Goal: Information Seeking & Learning: Learn about a topic

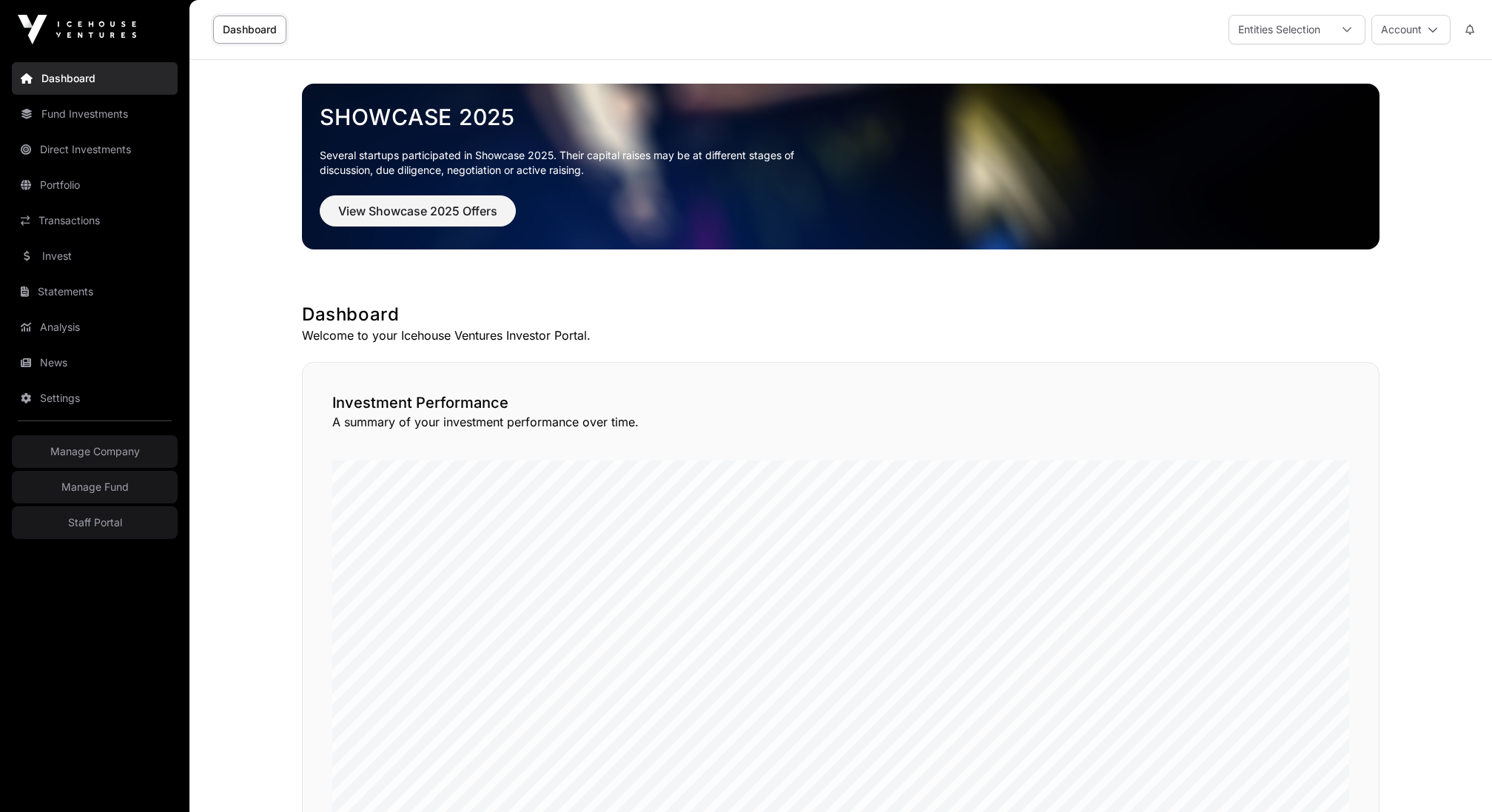
click at [71, 255] on link "Invest" at bounding box center [95, 256] width 165 height 32
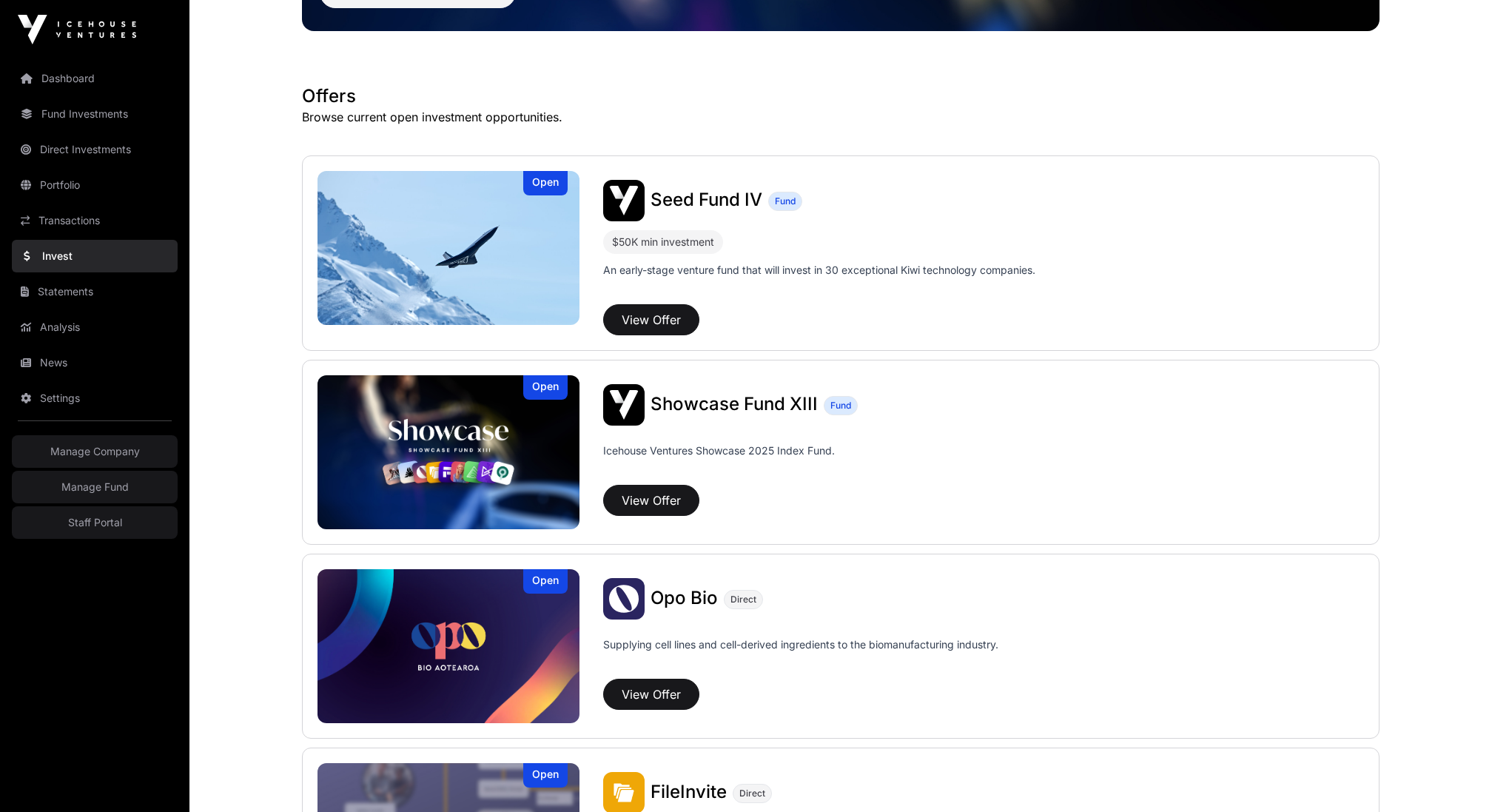
scroll to position [186, 0]
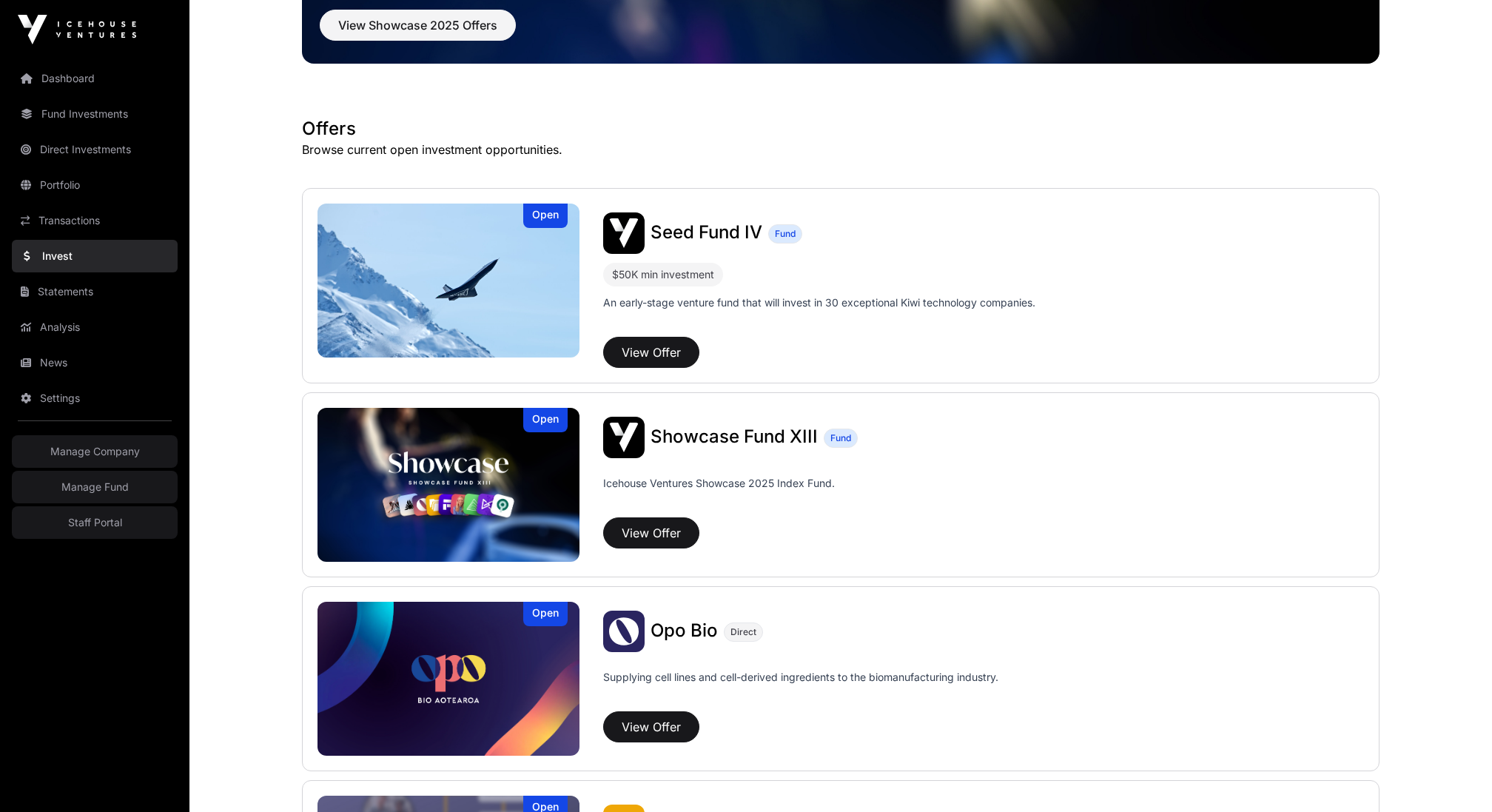
click at [59, 112] on link "Fund Investments" at bounding box center [95, 114] width 165 height 32
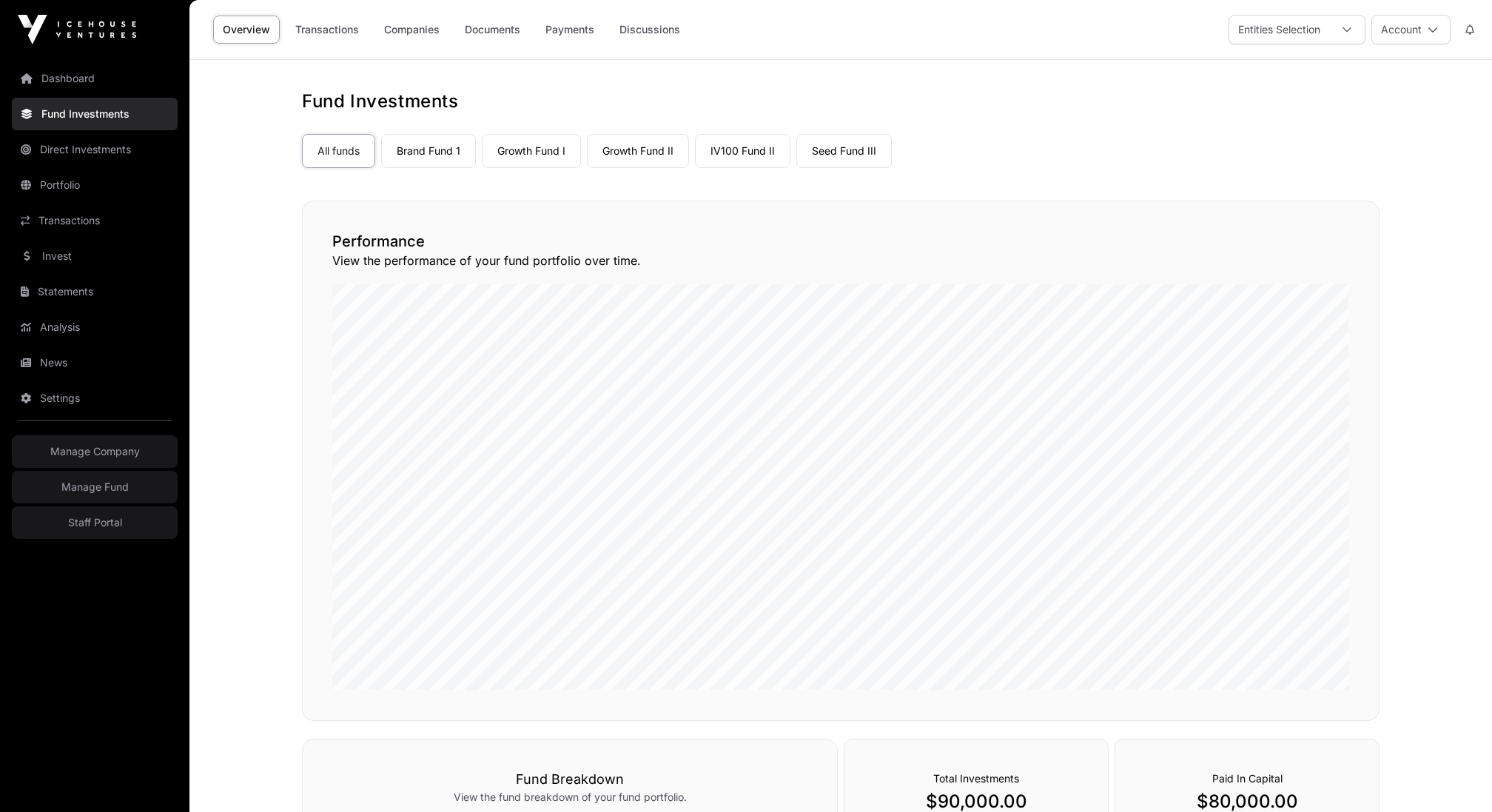
click at [560, 164] on link "Growth Fund I" at bounding box center [531, 151] width 99 height 34
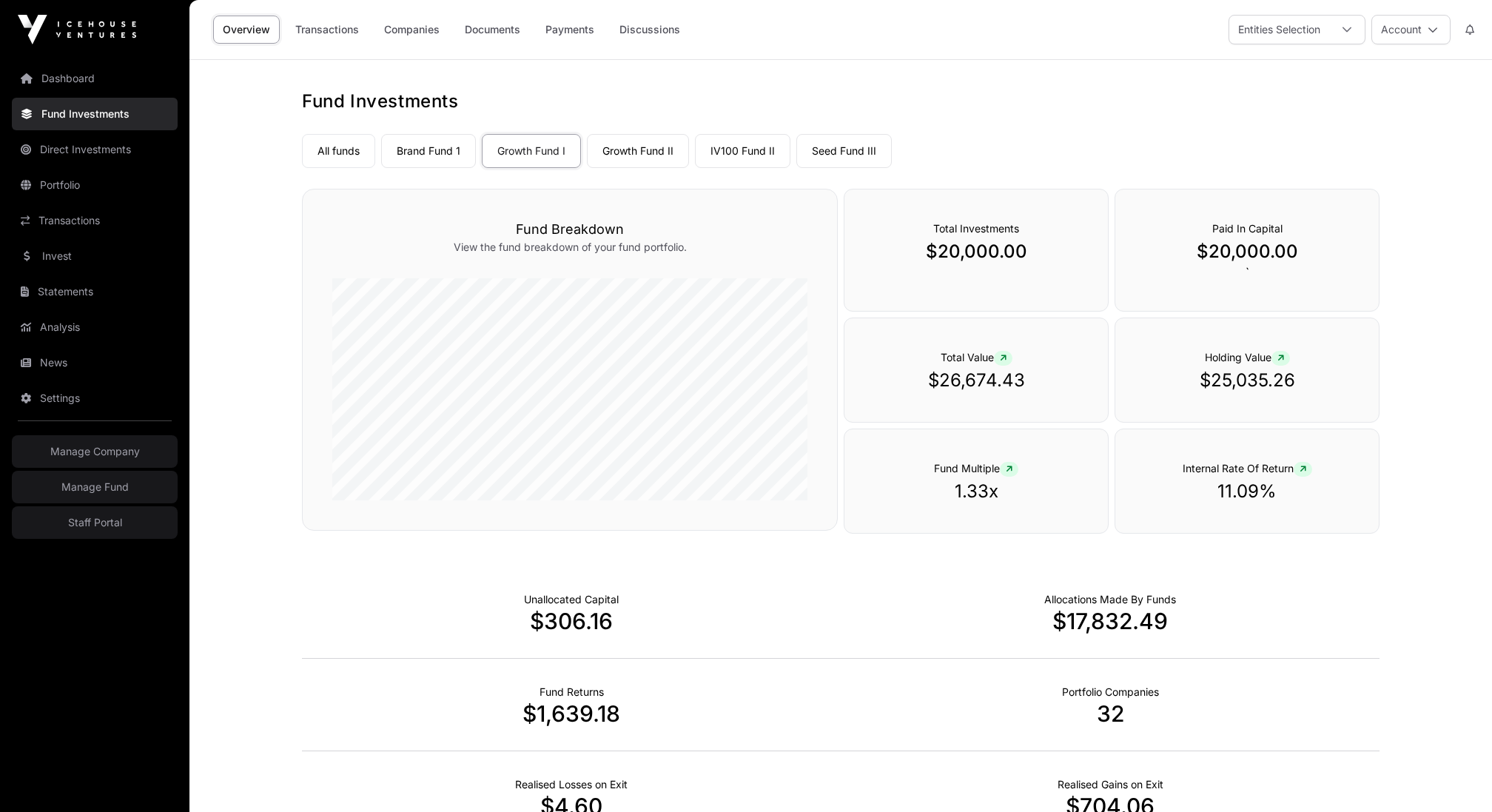
click at [410, 37] on link "Companies" at bounding box center [412, 29] width 75 height 28
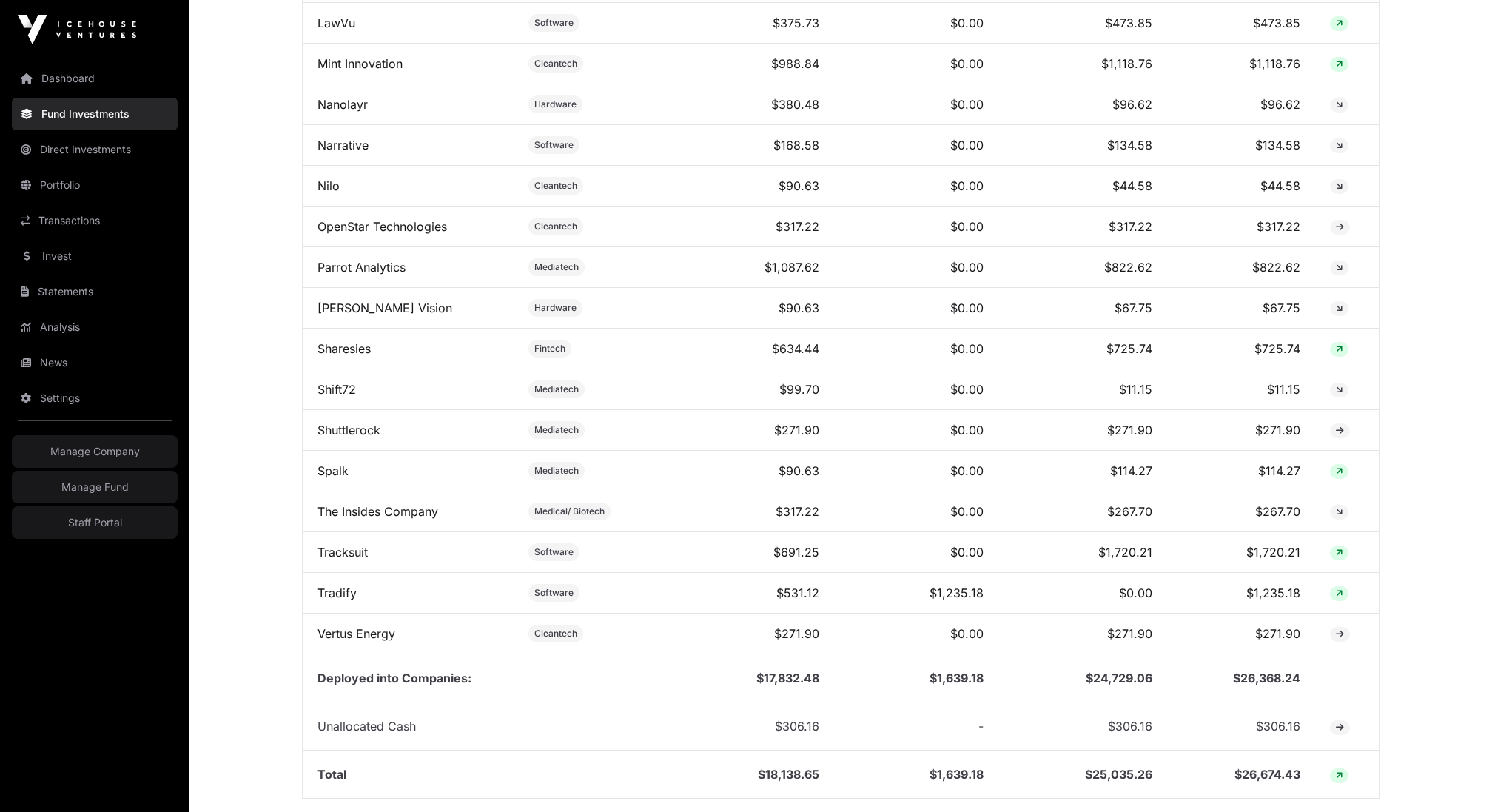
scroll to position [1448, 0]
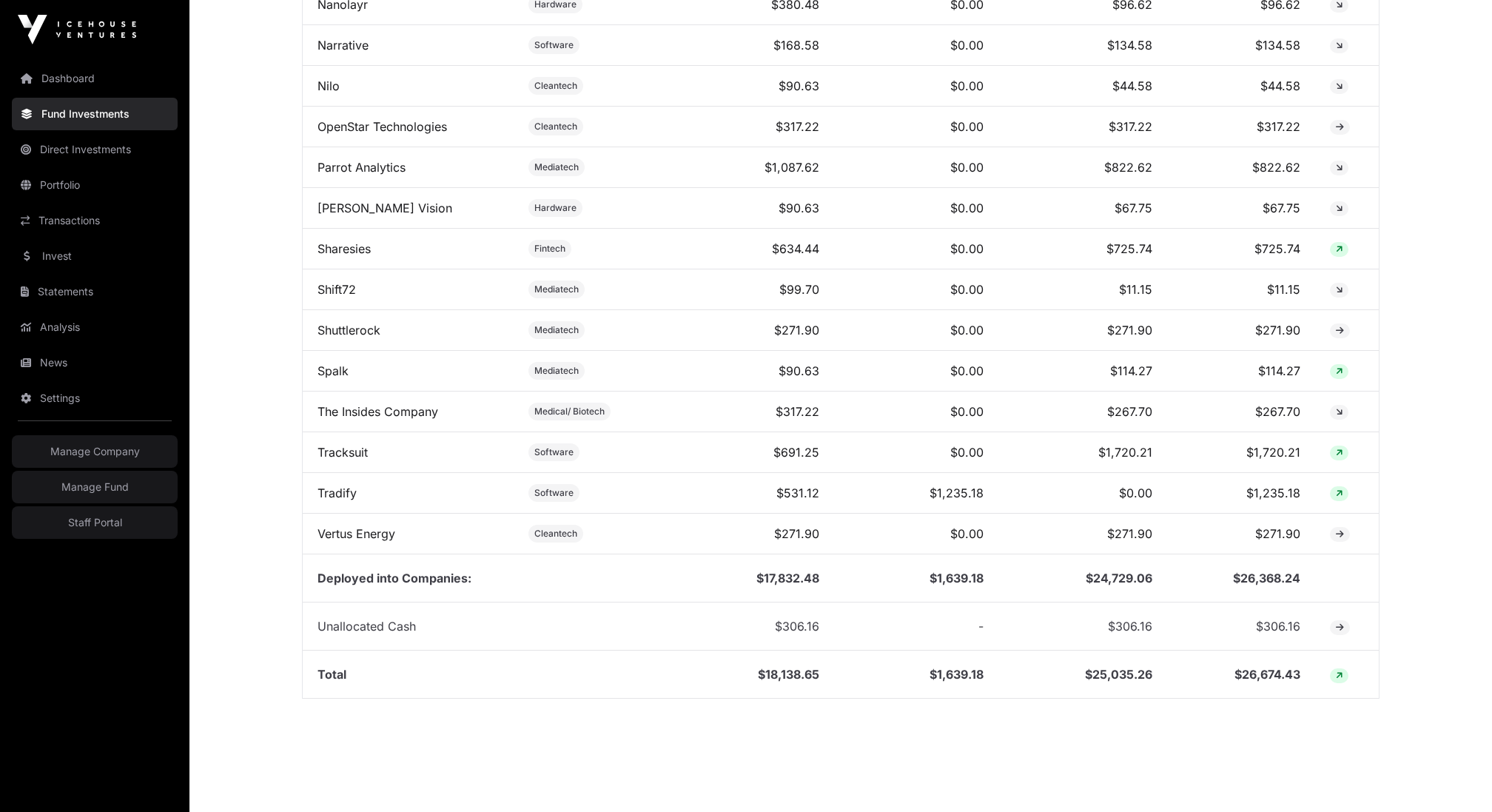
click at [340, 444] on link "Tracksuit" at bounding box center [342, 451] width 50 height 14
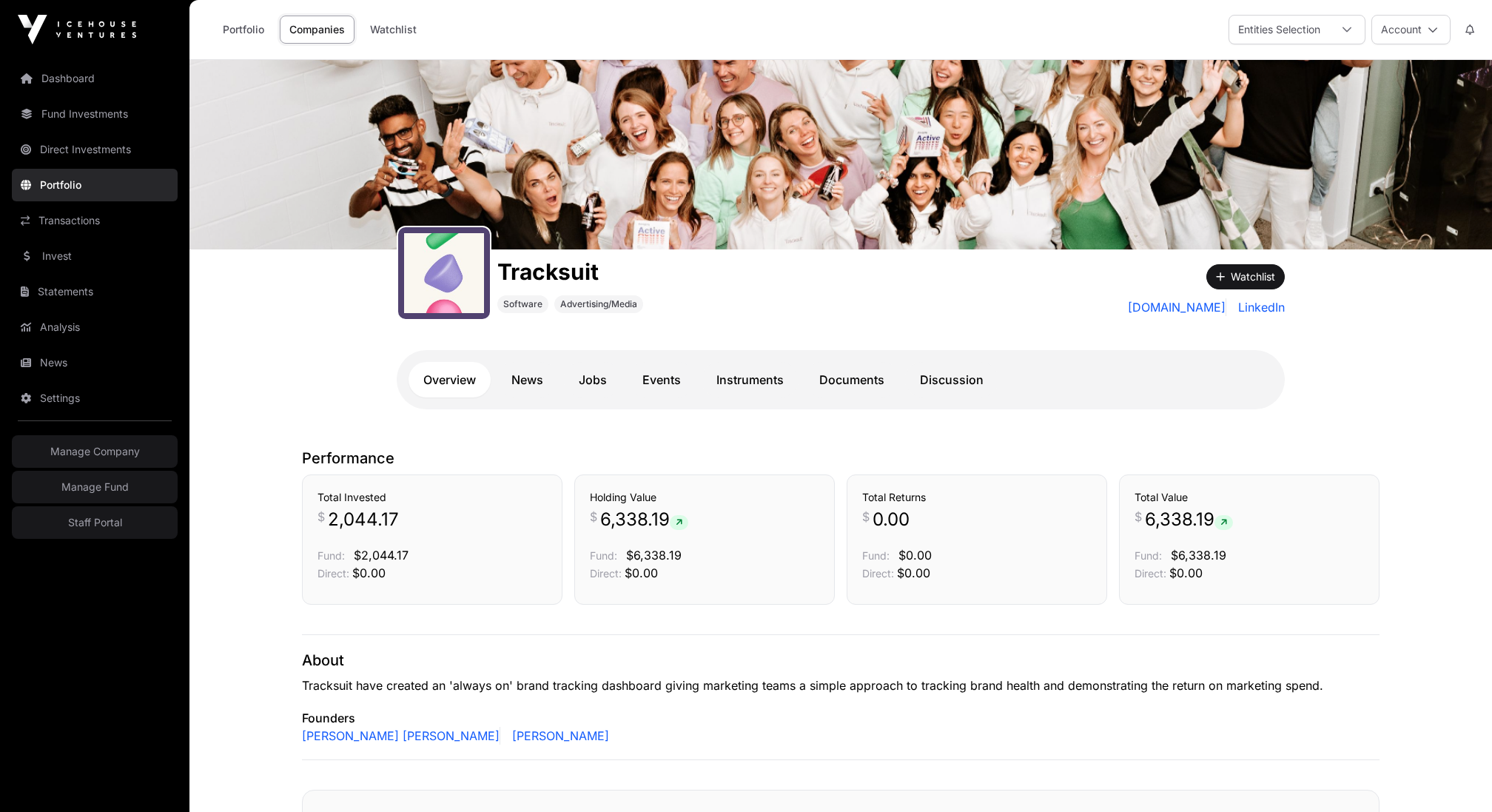
click at [880, 385] on link "Documents" at bounding box center [851, 380] width 95 height 36
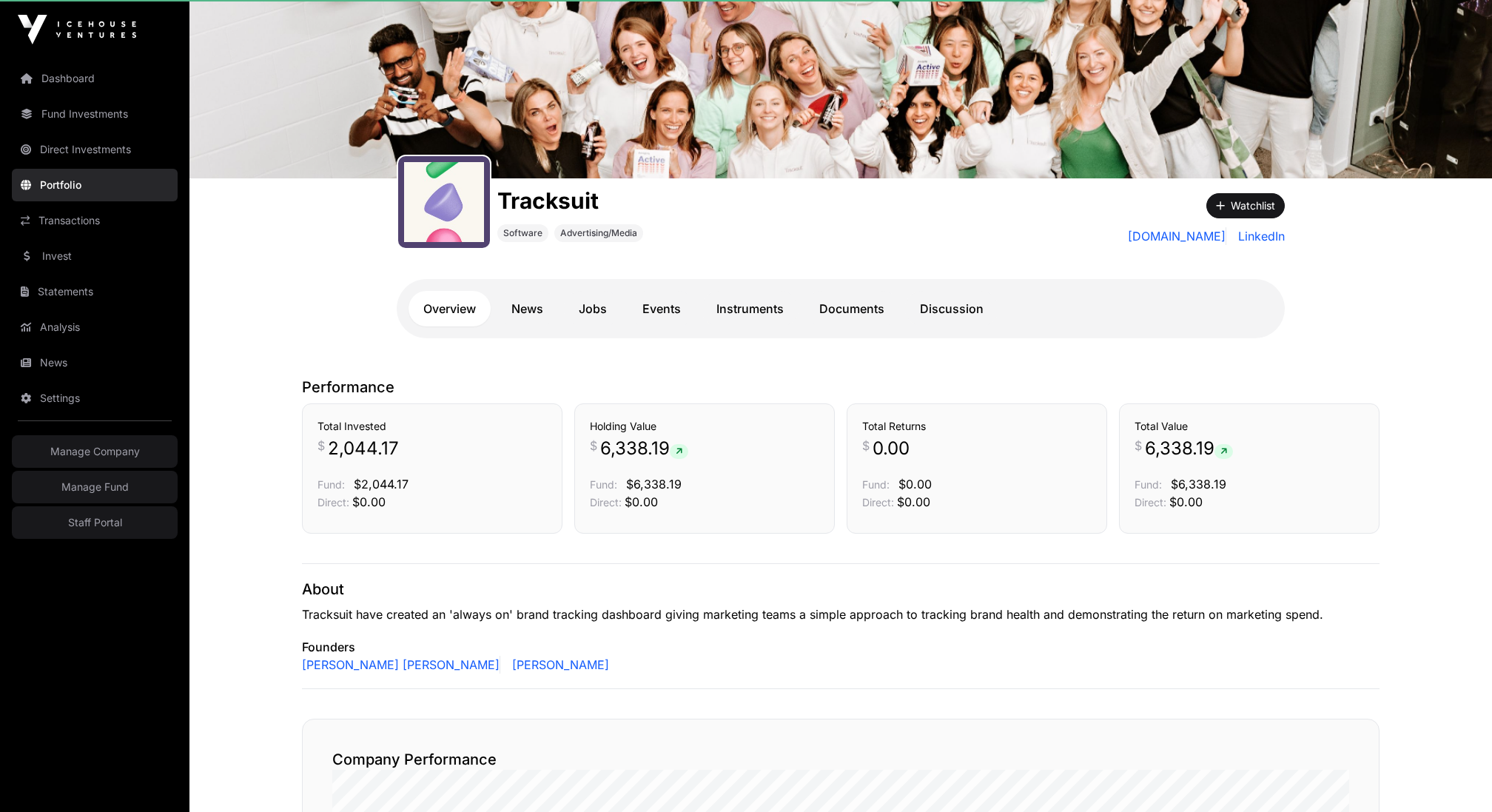
scroll to position [70, 0]
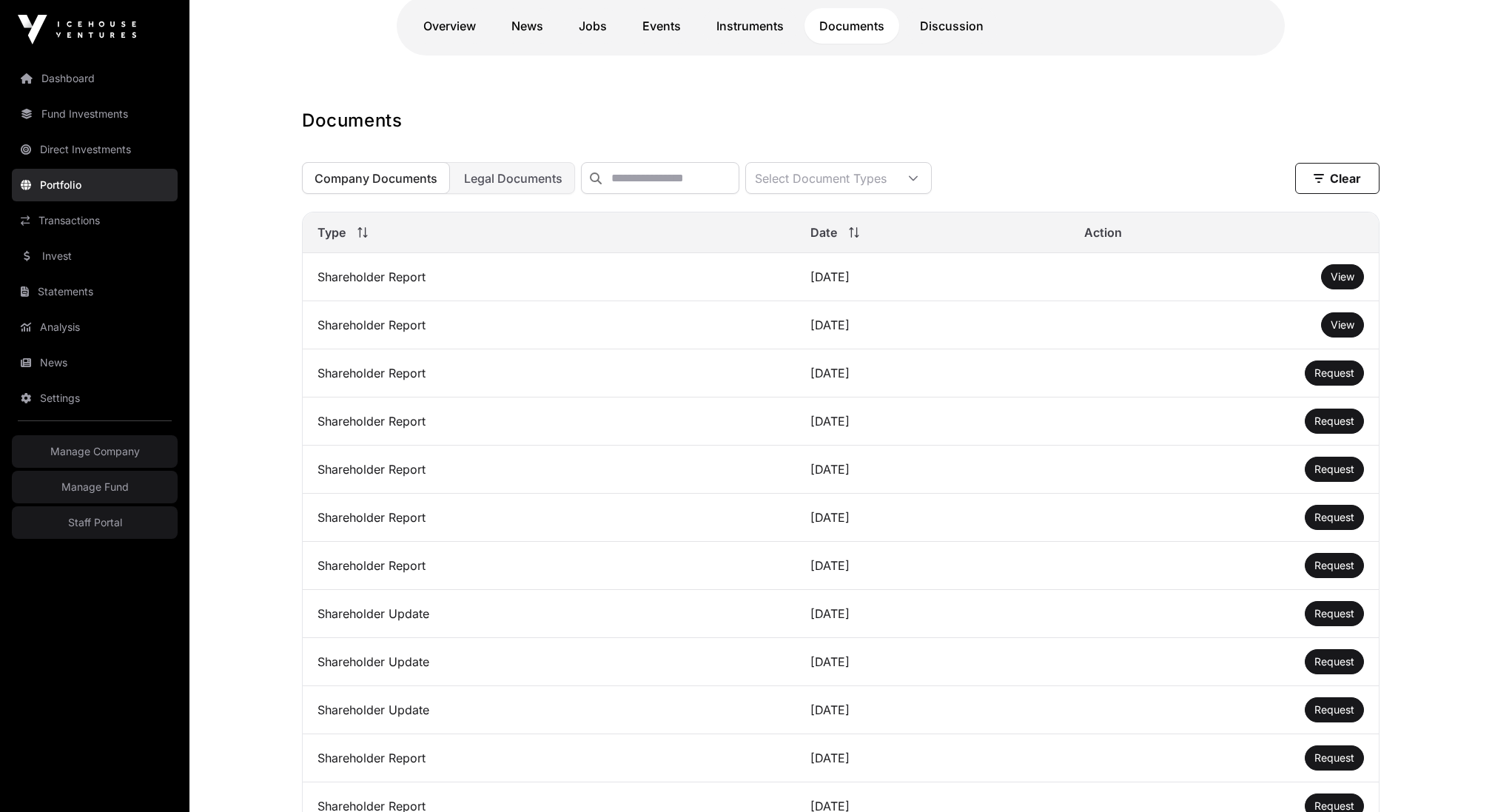
scroll to position [304, 0]
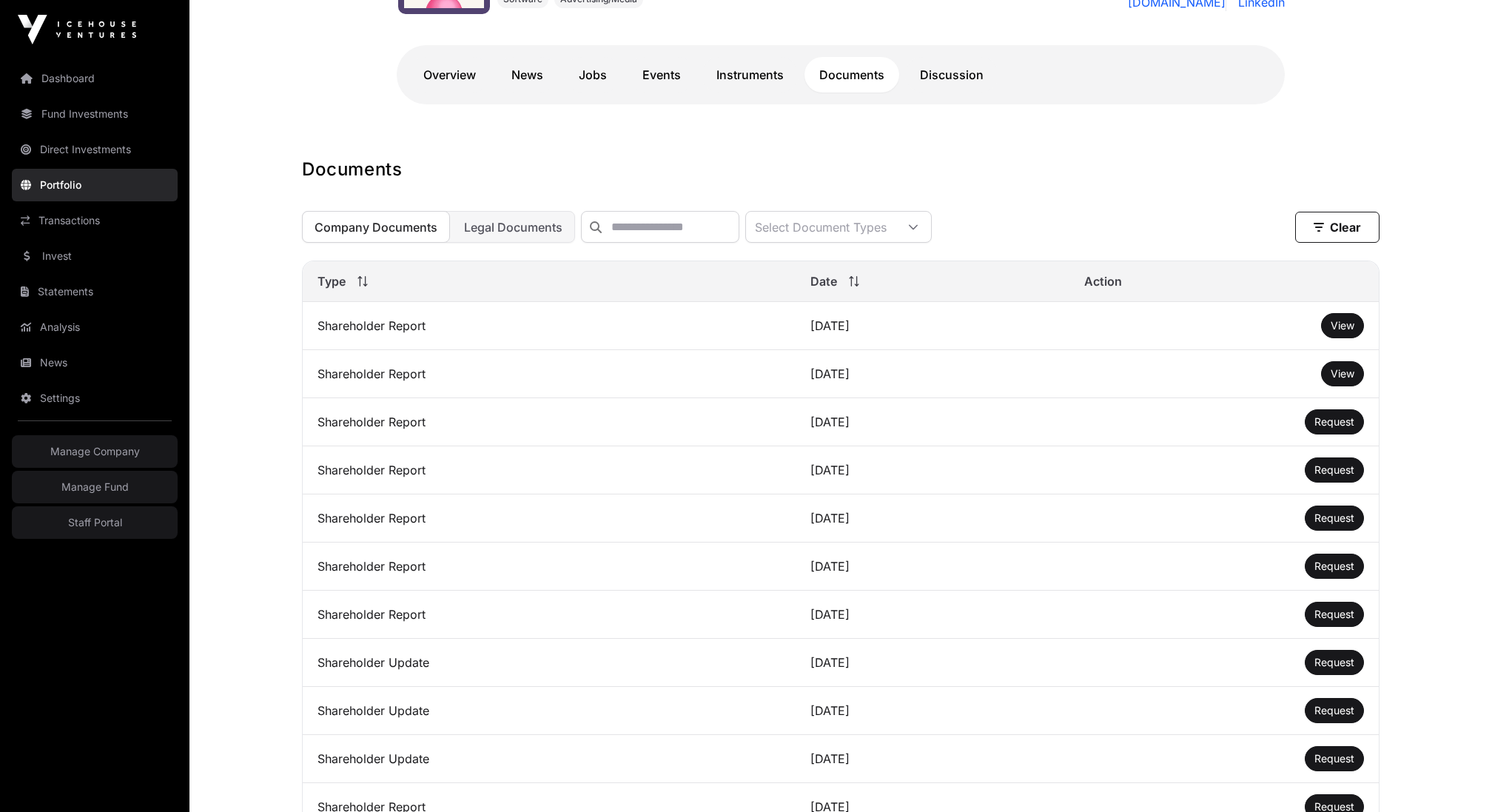
click at [1344, 331] on span "View" at bounding box center [1343, 325] width 24 height 13
